Goal: Find specific page/section: Find specific page/section

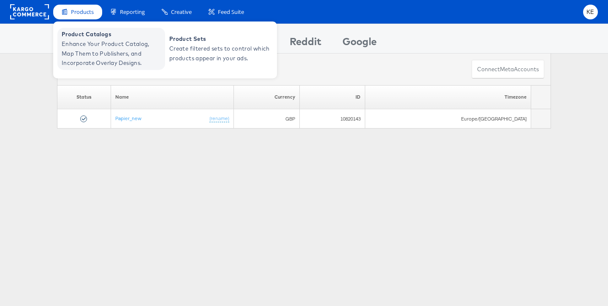
click at [110, 46] on span "Enhance Your Product Catalog, Map Them to Publishers, and Incorporate Overlay D…" at bounding box center [112, 53] width 101 height 29
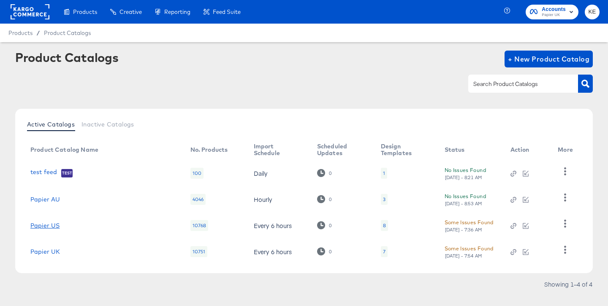
click at [53, 225] on link "Papier US" at bounding box center [44, 225] width 29 height 7
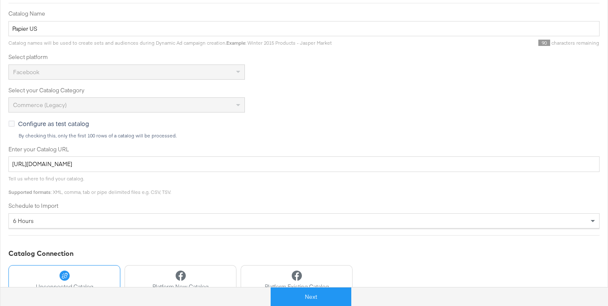
scroll to position [220, 0]
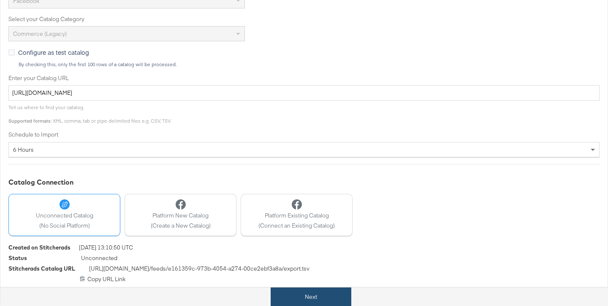
click at [319, 292] on button "Next" at bounding box center [310, 297] width 81 height 19
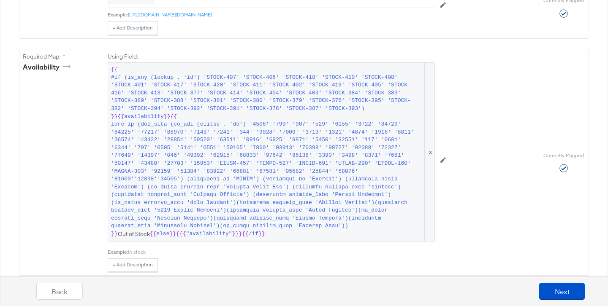
scroll to position [581, 0]
